Goal: Complete application form

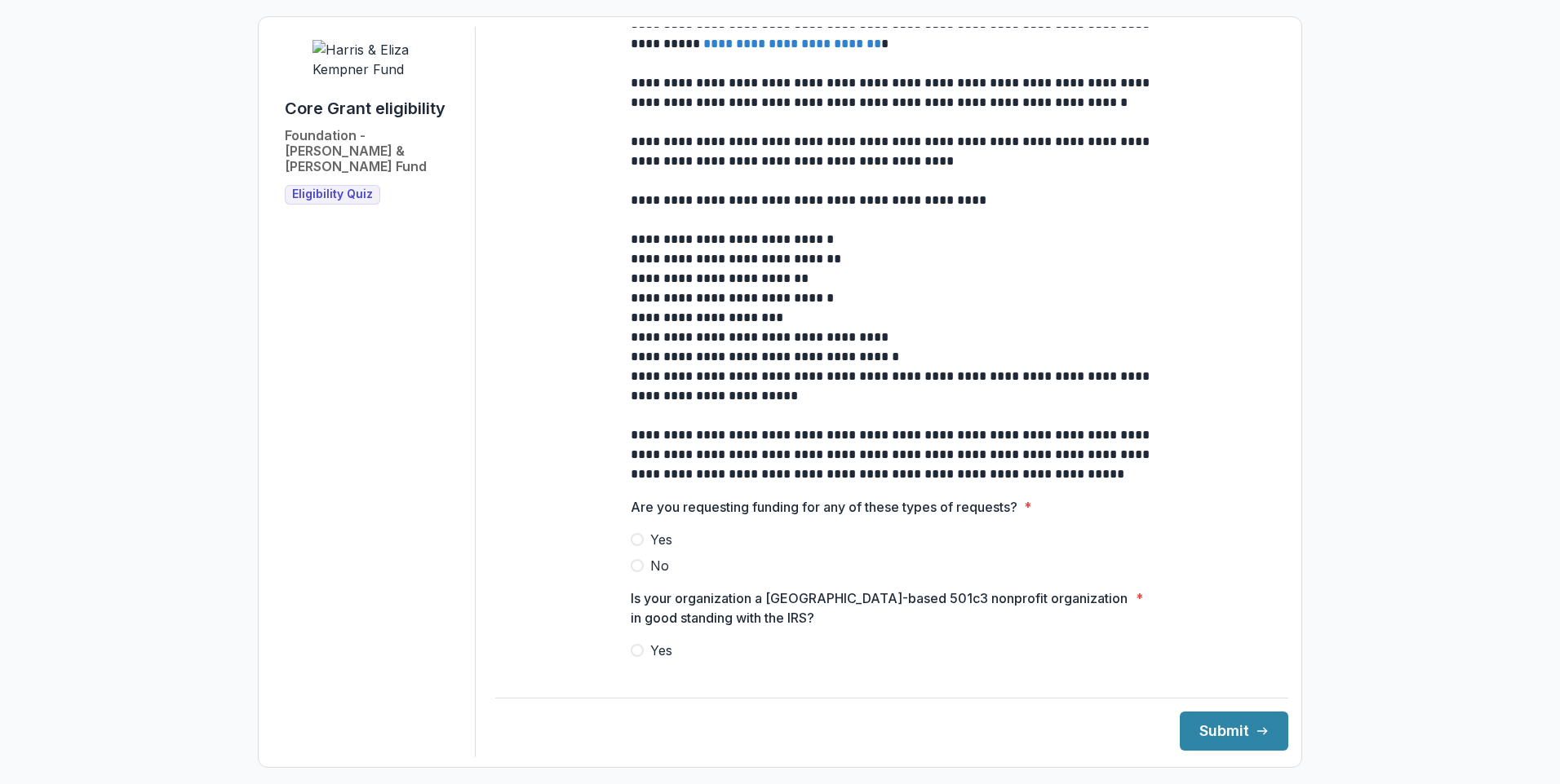
scroll to position [245, 0]
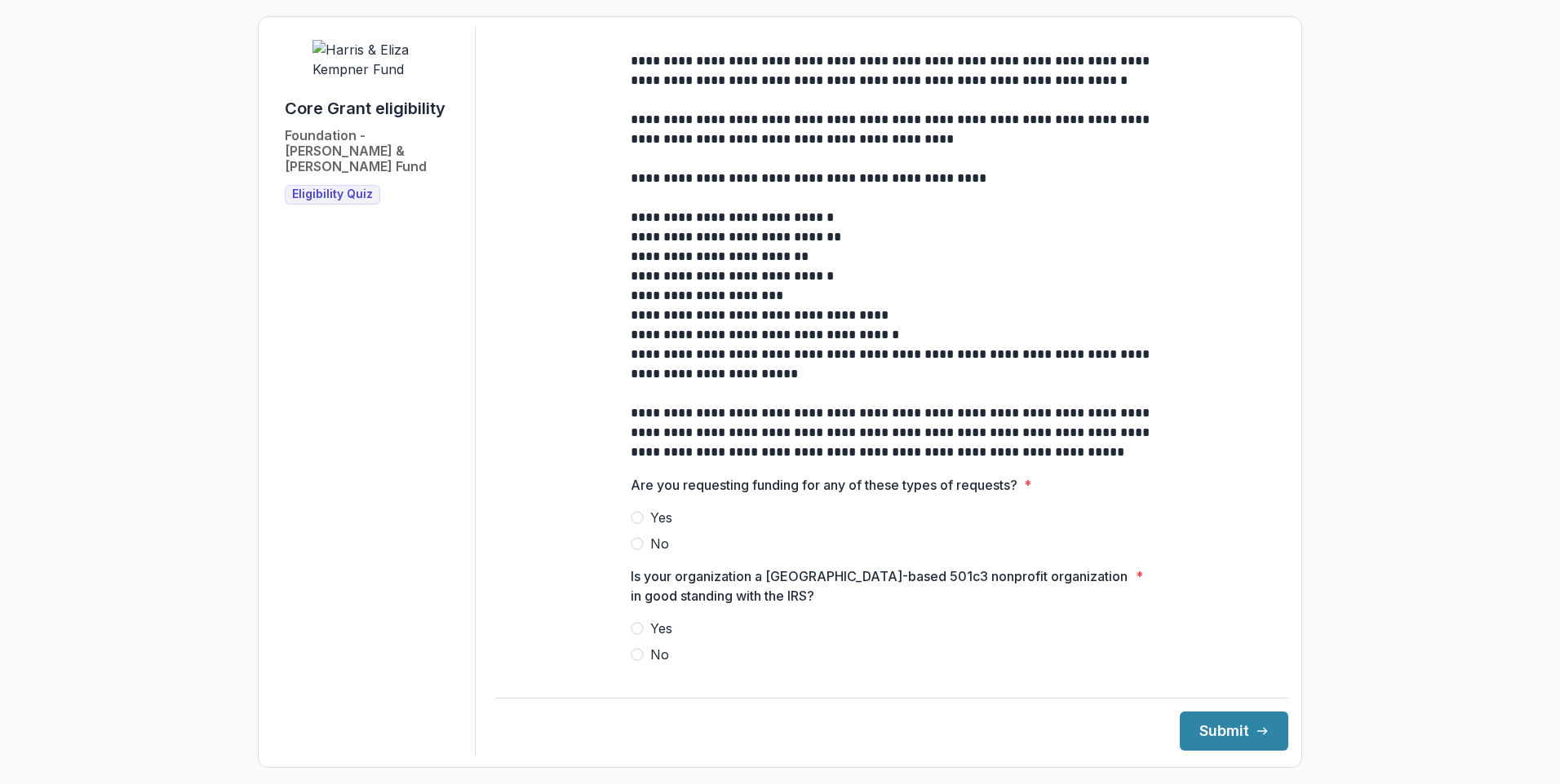
click at [633, 550] on span at bounding box center [637, 544] width 13 height 13
click at [635, 636] on span at bounding box center [637, 629] width 13 height 13
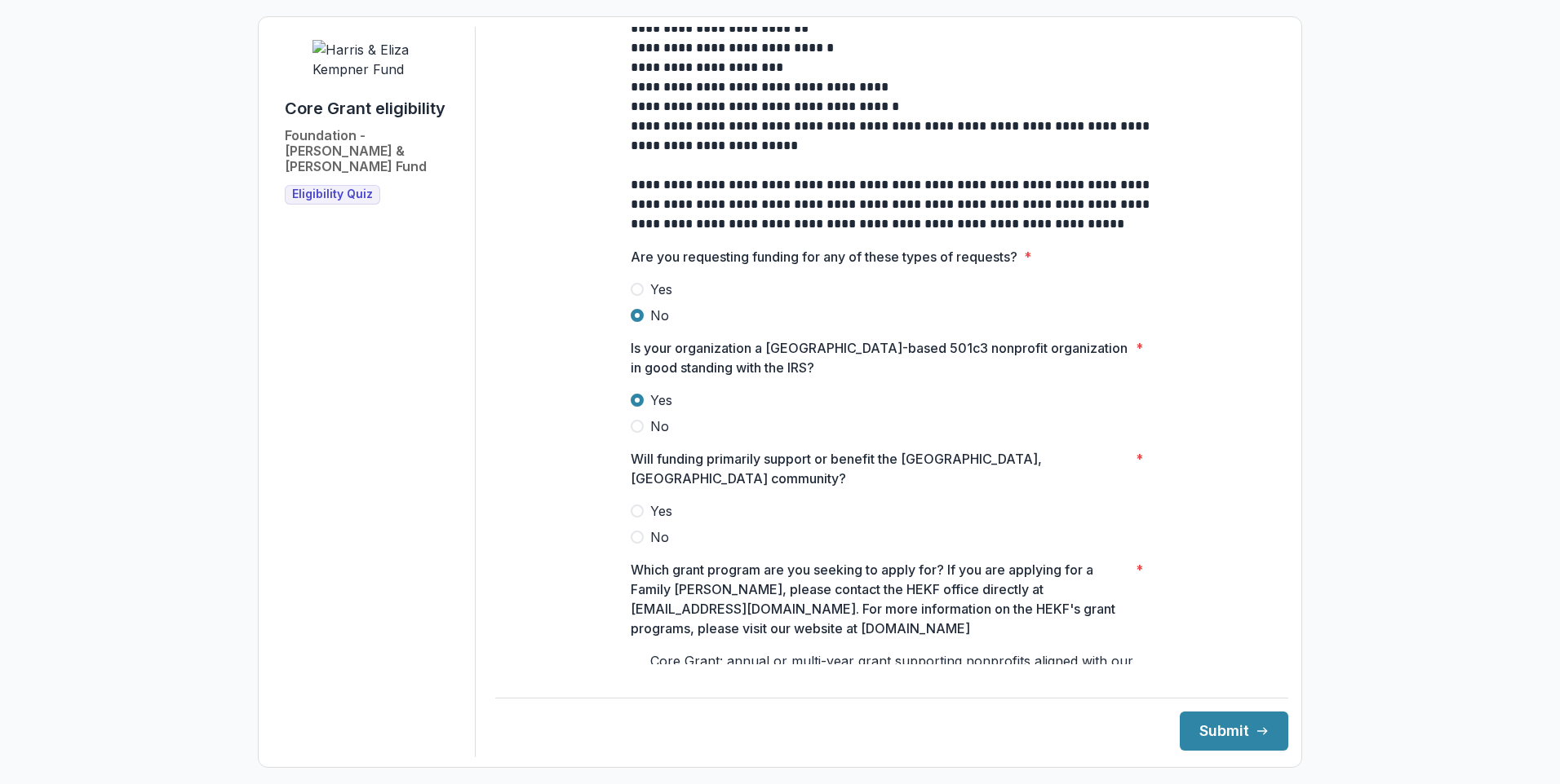
scroll to position [489, 0]
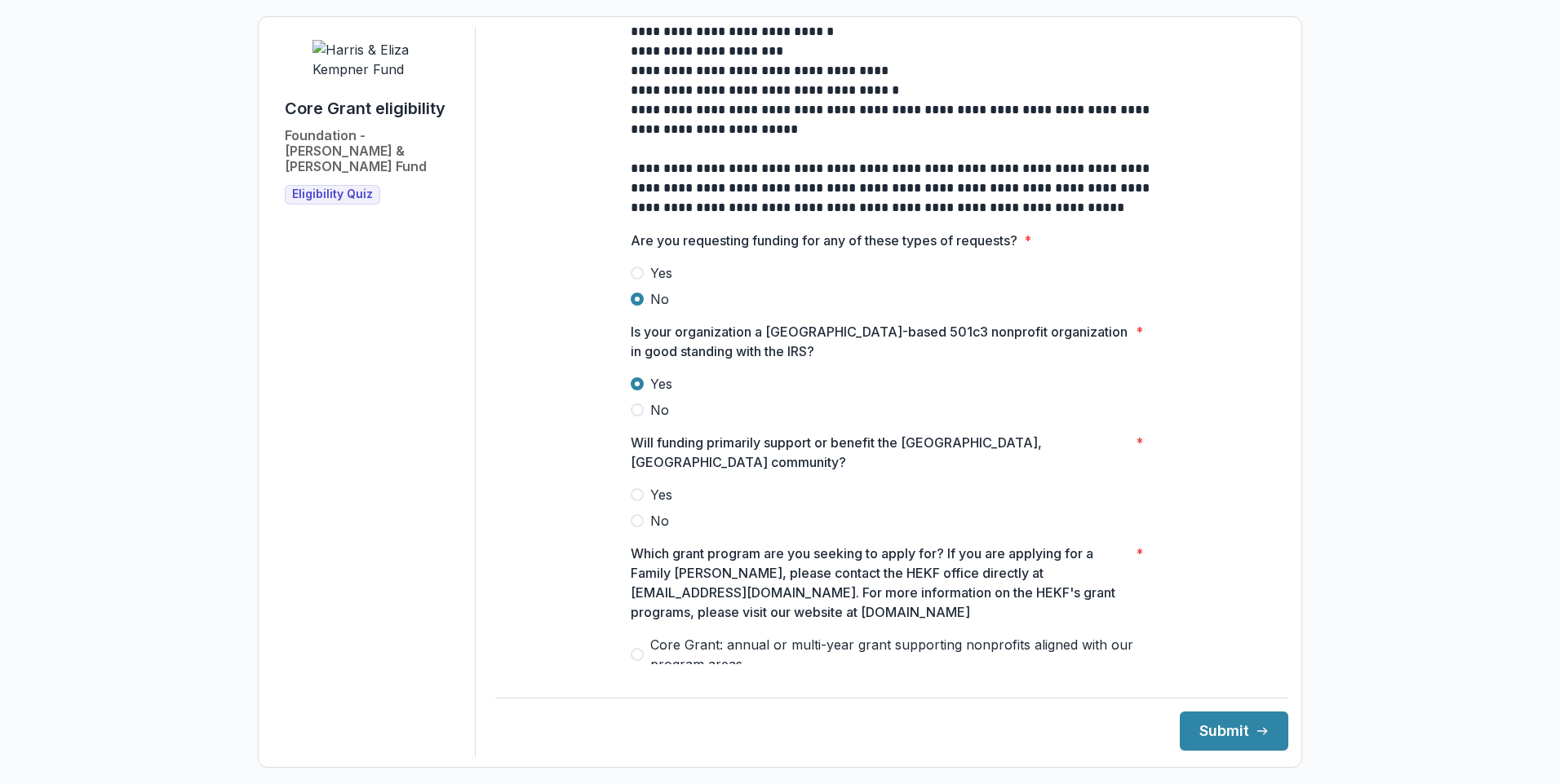
click at [637, 516] on span at bounding box center [637, 521] width 13 height 13
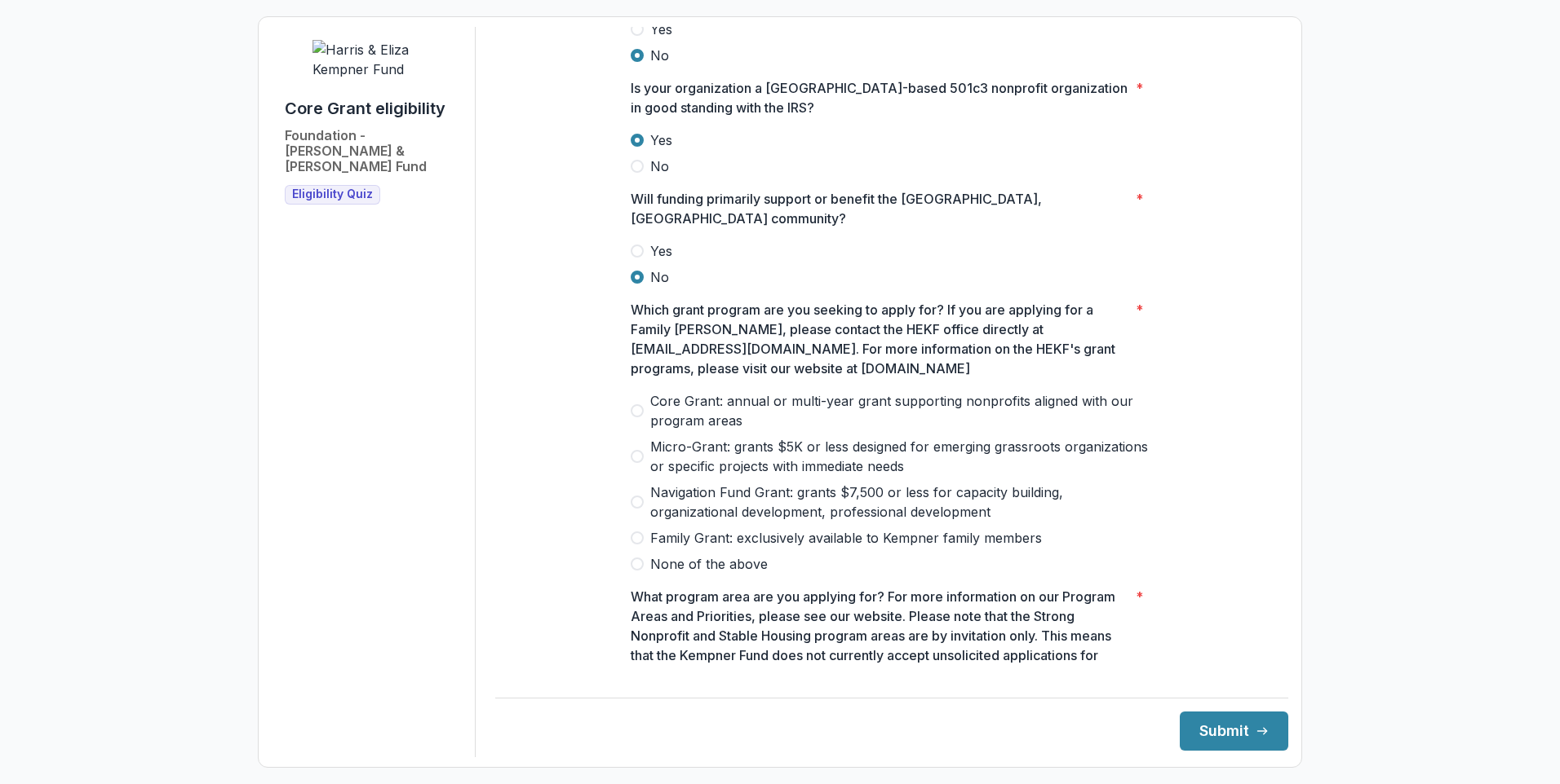
scroll to position [734, 0]
click at [637, 404] on span at bounding box center [637, 410] width 13 height 13
click at [1225, 725] on button "Submit" at bounding box center [1233, 731] width 109 height 39
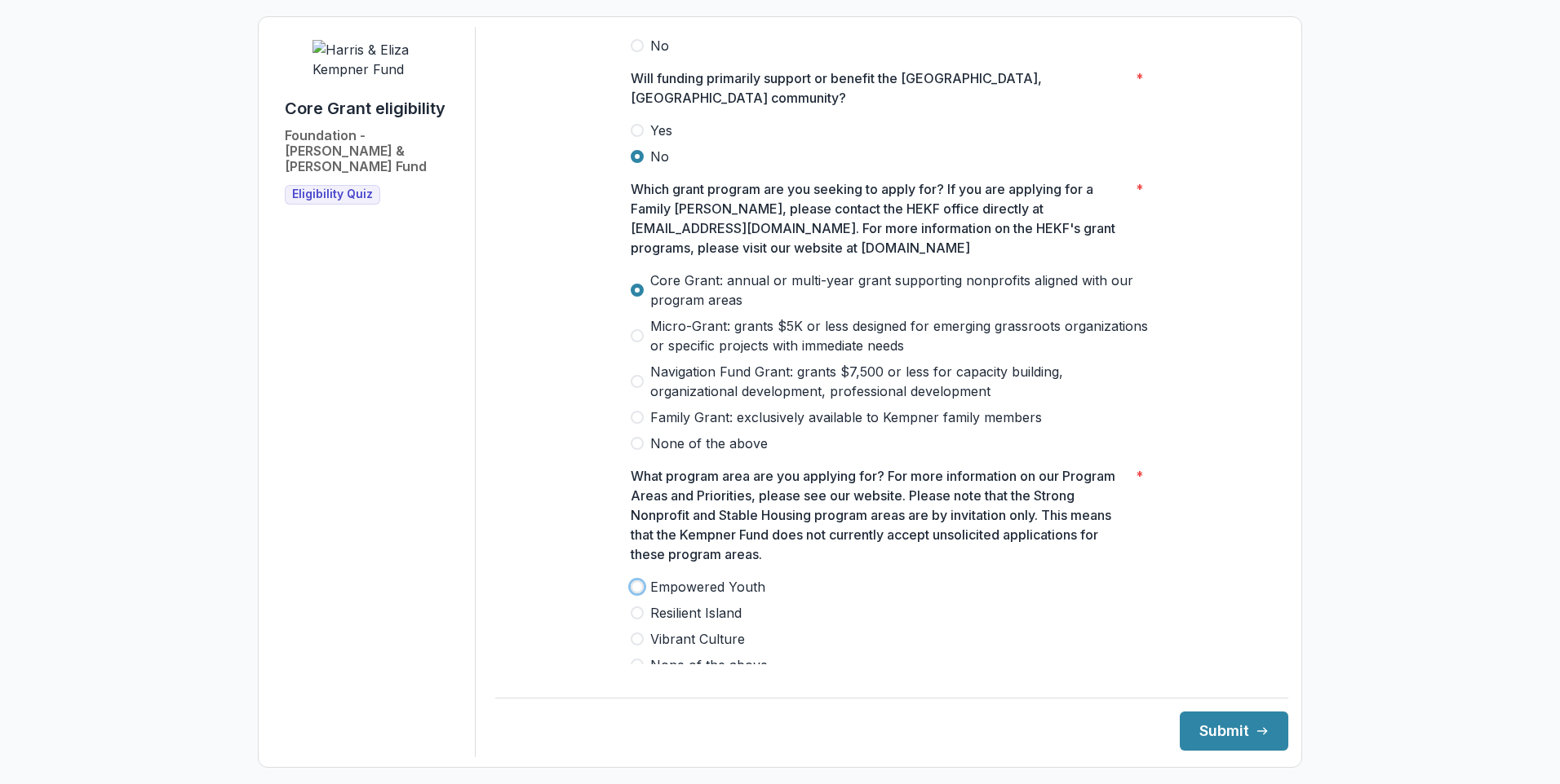
scroll to position [1002, 0]
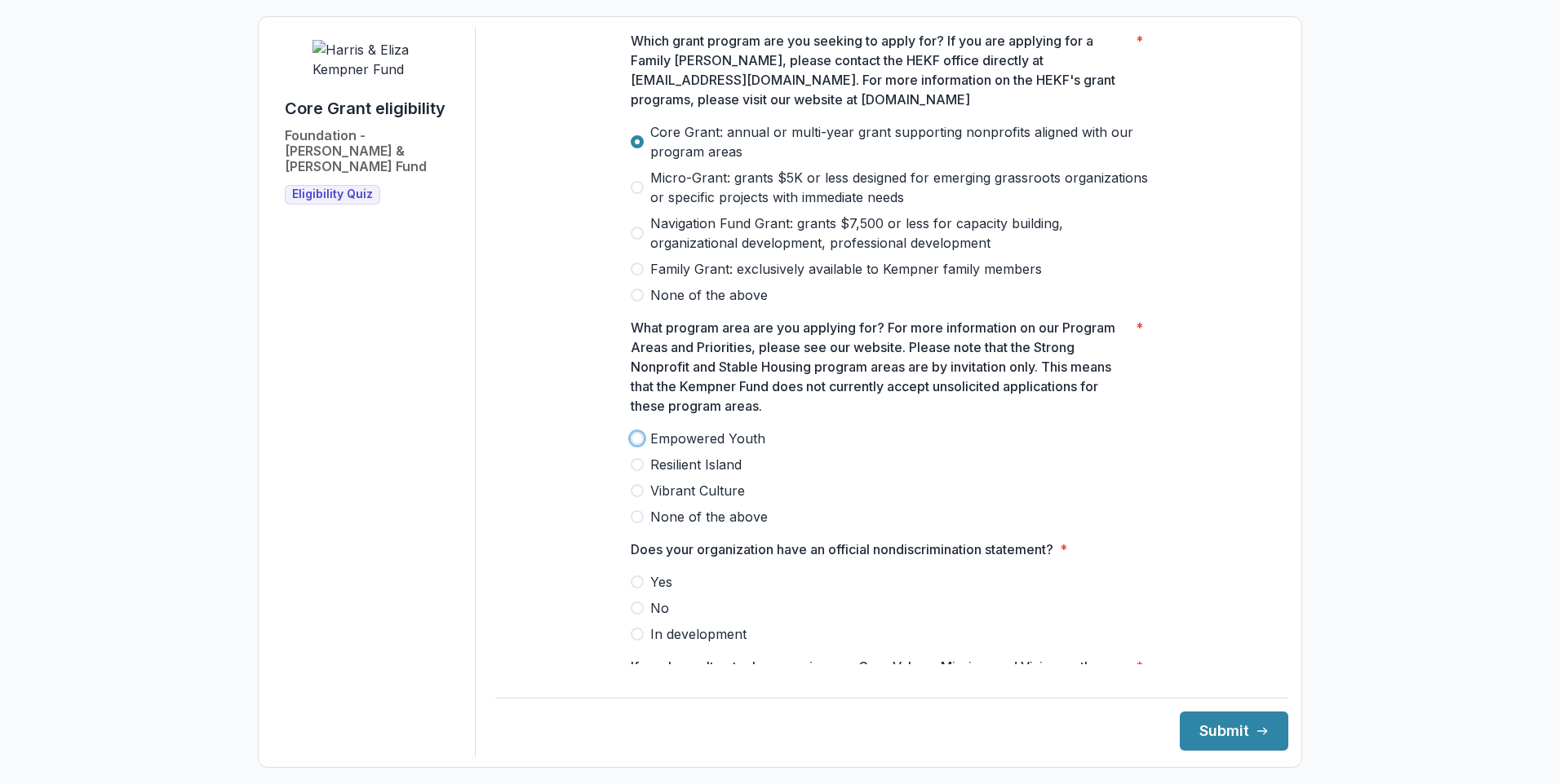
click at [978, 464] on label "Resilient Island" at bounding box center [891, 464] width 522 height 20
click at [635, 485] on span at bounding box center [637, 491] width 13 height 13
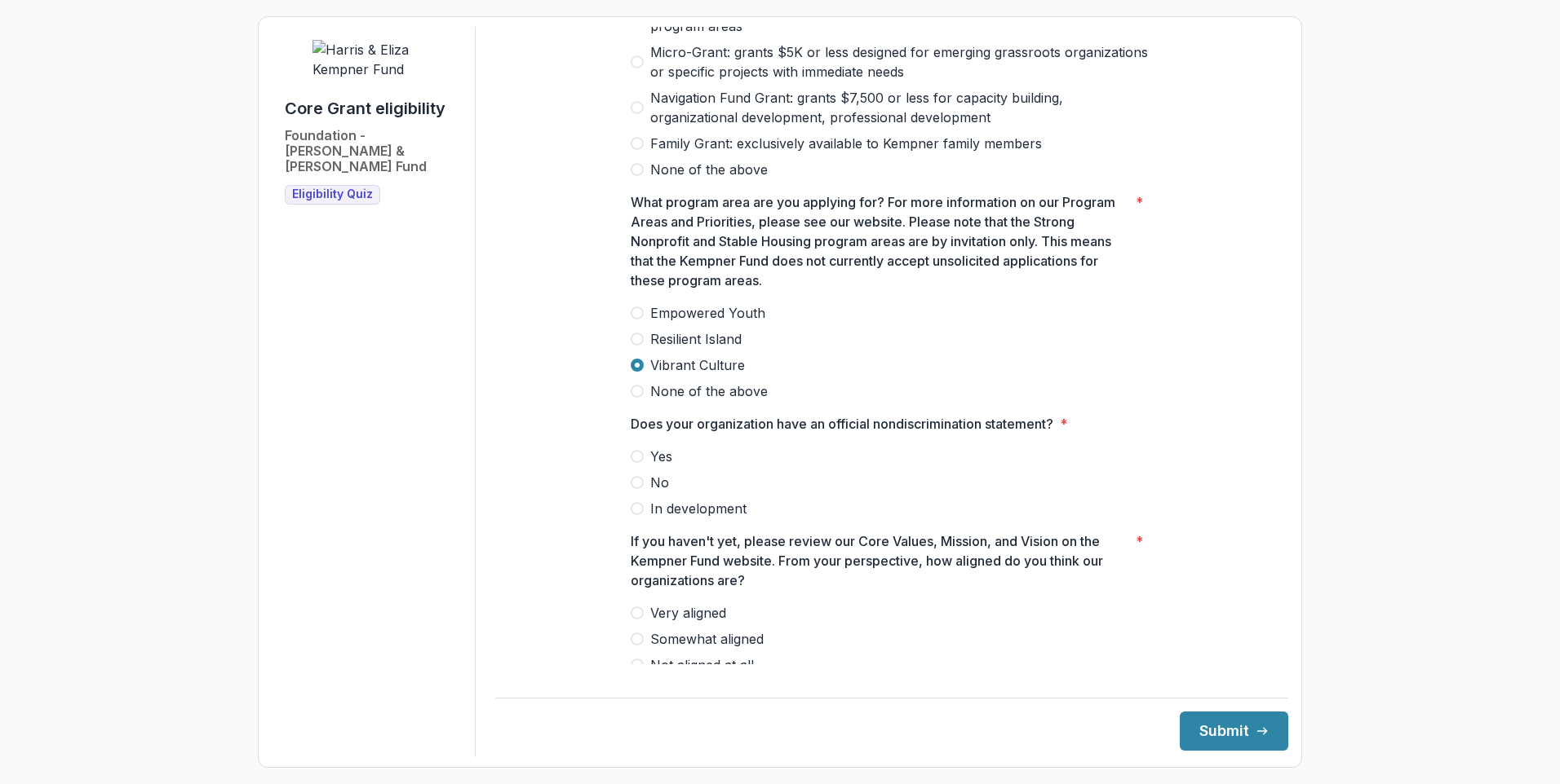
scroll to position [1145, 0]
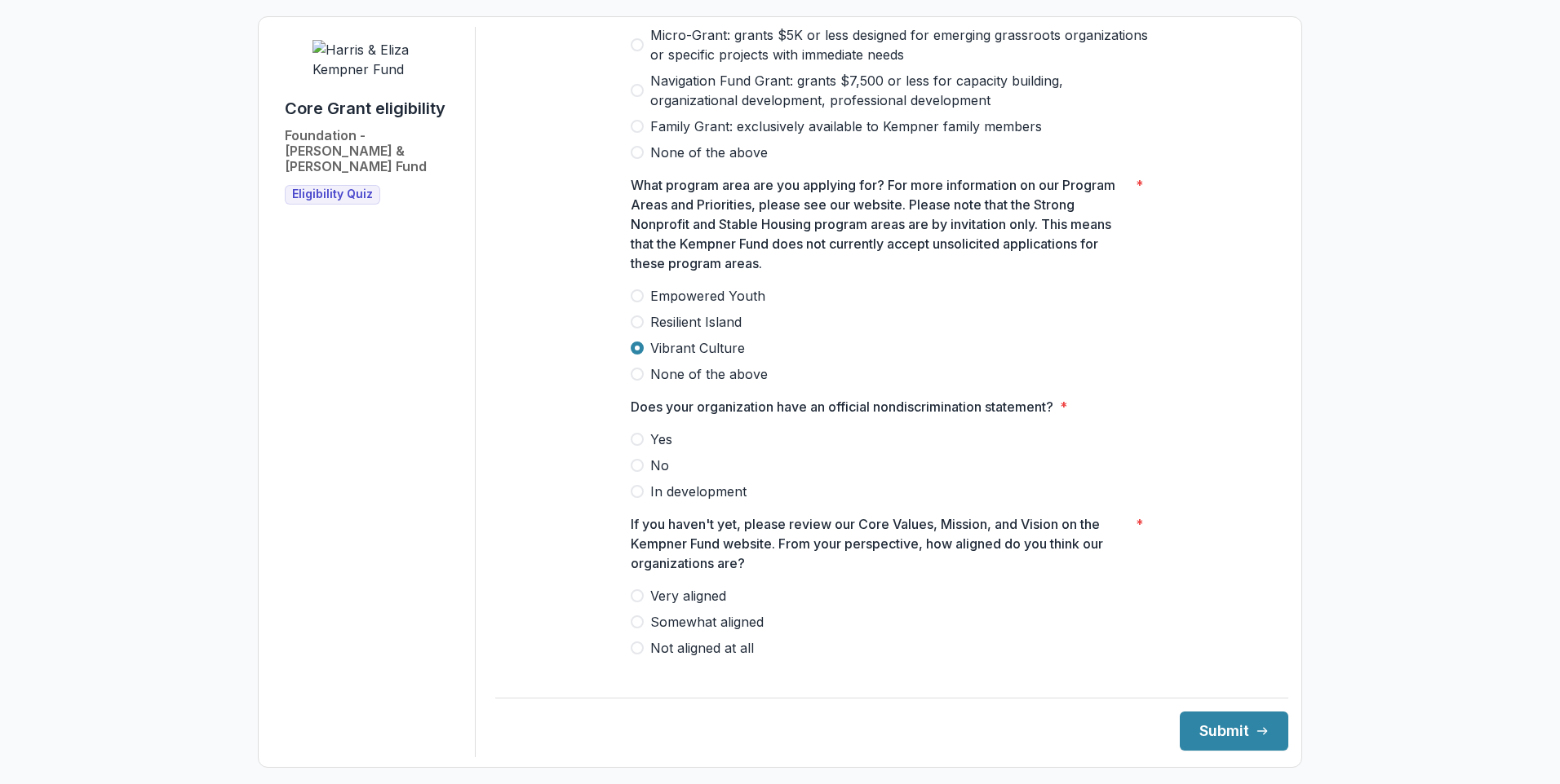
click at [634, 435] on span at bounding box center [637, 439] width 13 height 13
click at [637, 616] on span at bounding box center [637, 622] width 13 height 13
click at [1213, 727] on button "Submit" at bounding box center [1233, 731] width 109 height 39
